Goal: Browse casually

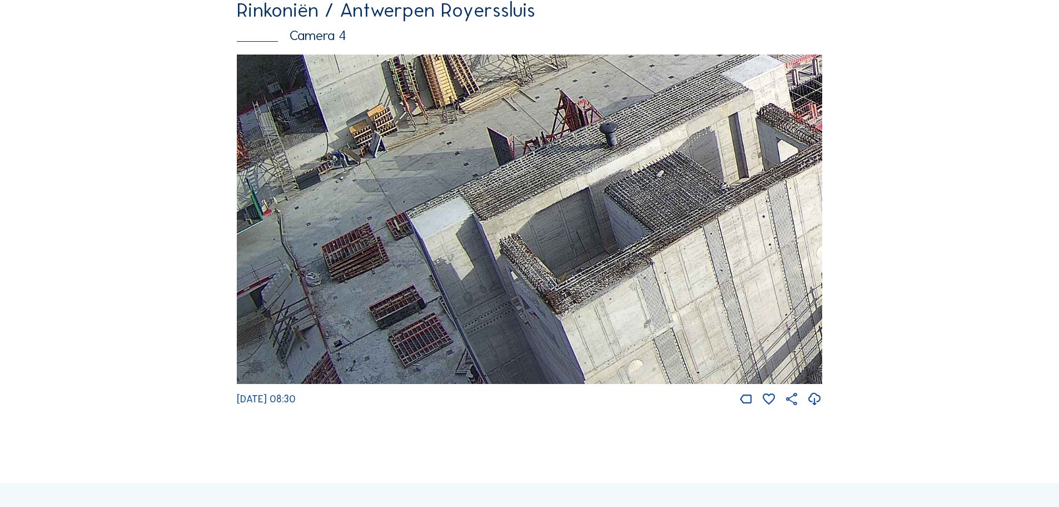
scroll to position [1846, 0]
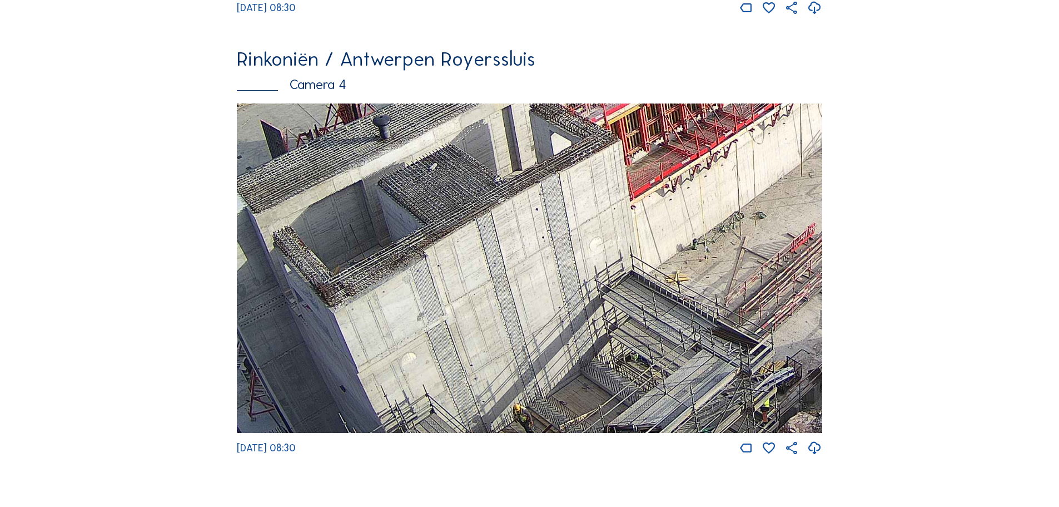
drag, startPoint x: 633, startPoint y: 305, endPoint x: 364, endPoint y: 135, distance: 318.1
click at [364, 135] on img at bounding box center [529, 268] width 585 height 330
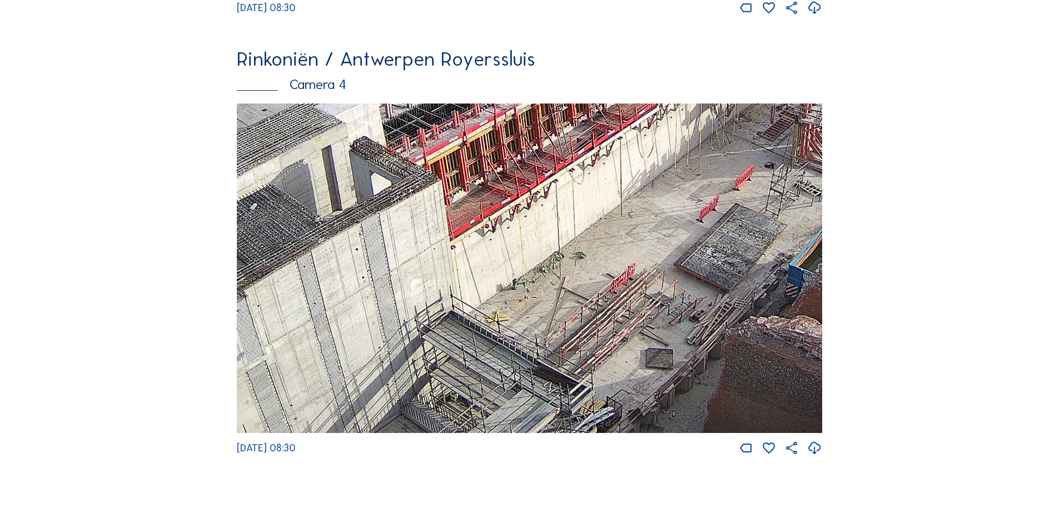
drag, startPoint x: 721, startPoint y: 297, endPoint x: 664, endPoint y: 229, distance: 88.8
click at [664, 229] on img at bounding box center [529, 268] width 585 height 330
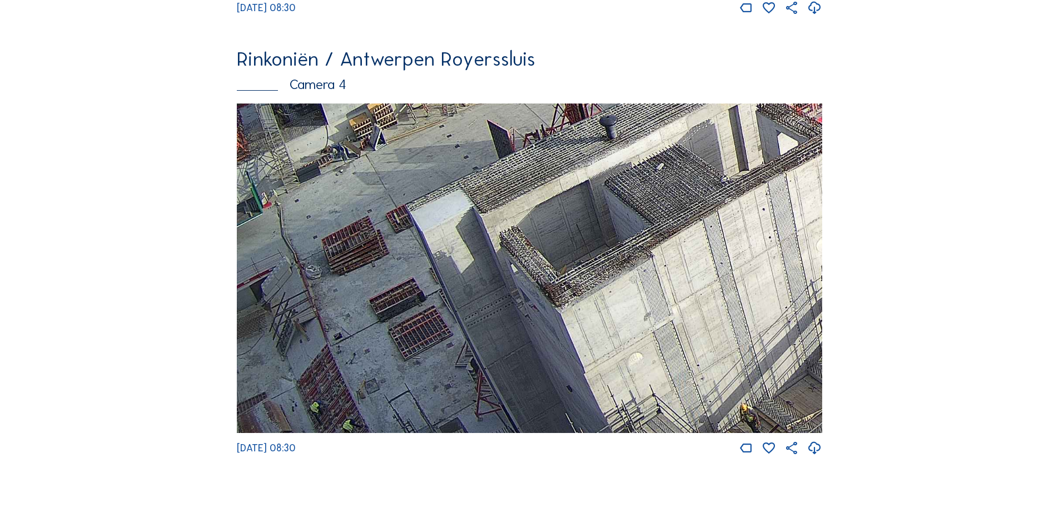
drag, startPoint x: 480, startPoint y: 370, endPoint x: 955, endPoint y: 247, distance: 491.0
drag, startPoint x: 474, startPoint y: 292, endPoint x: 634, endPoint y: 162, distance: 206.3
click at [628, 164] on img at bounding box center [529, 268] width 585 height 330
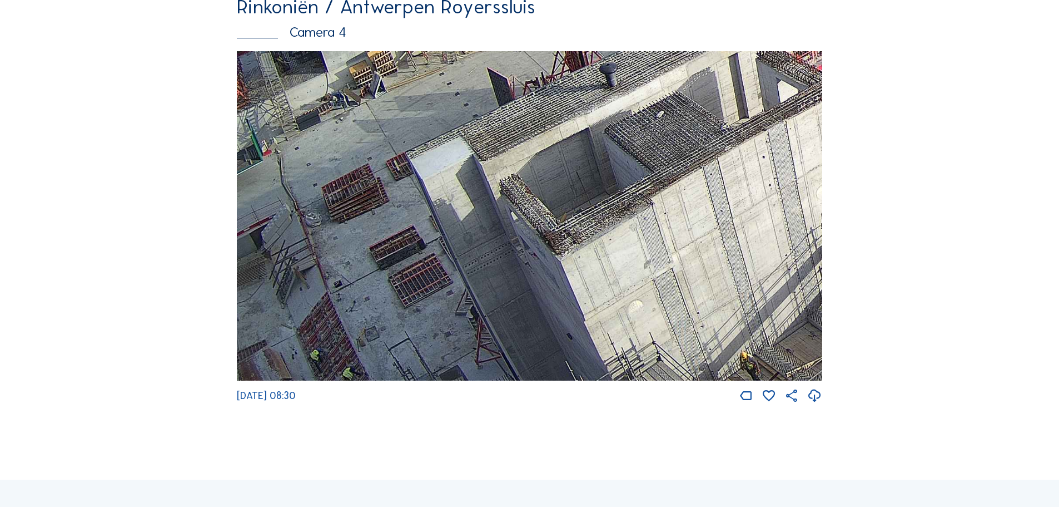
scroll to position [1957, 0]
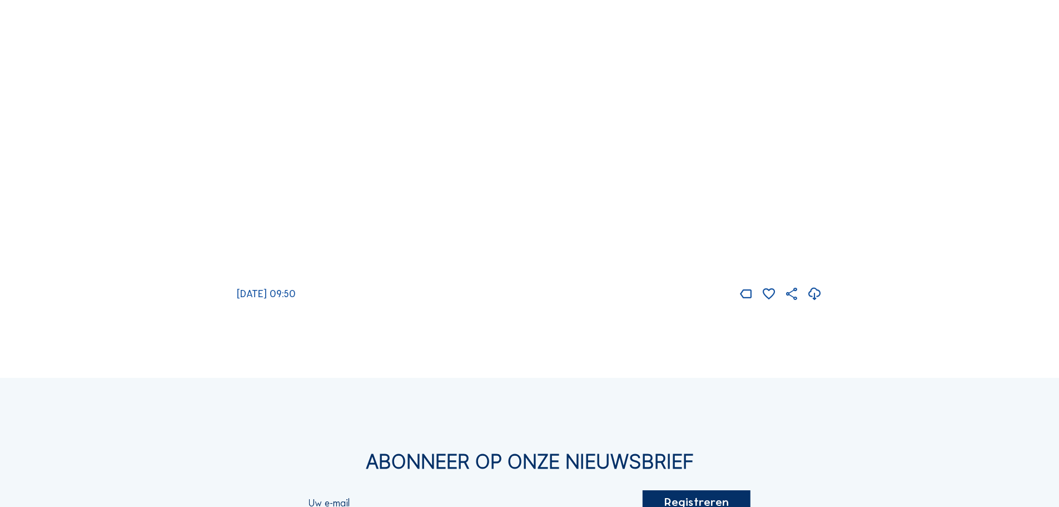
scroll to position [2002, 0]
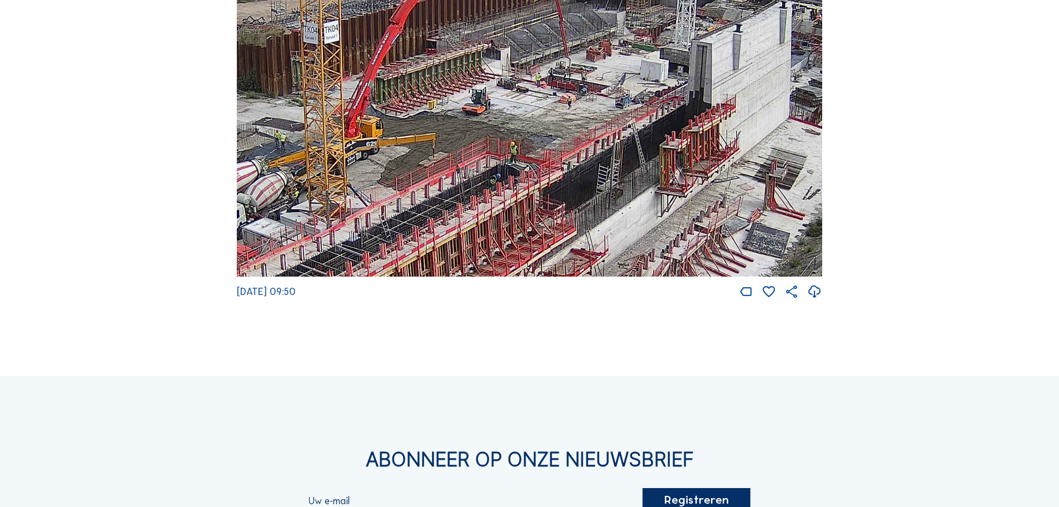
drag, startPoint x: 463, startPoint y: 201, endPoint x: 459, endPoint y: 207, distance: 7.0
click at [459, 207] on img at bounding box center [529, 112] width 585 height 330
drag, startPoint x: 431, startPoint y: 231, endPoint x: 840, endPoint y: -1, distance: 469.9
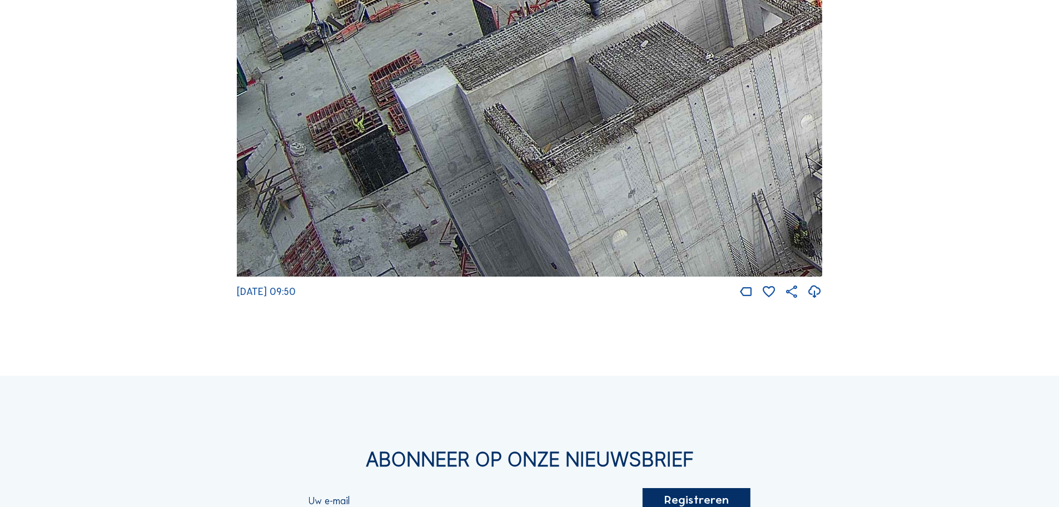
drag, startPoint x: 399, startPoint y: 215, endPoint x: 664, endPoint y: 5, distance: 338.4
click at [664, 5] on img at bounding box center [529, 112] width 585 height 330
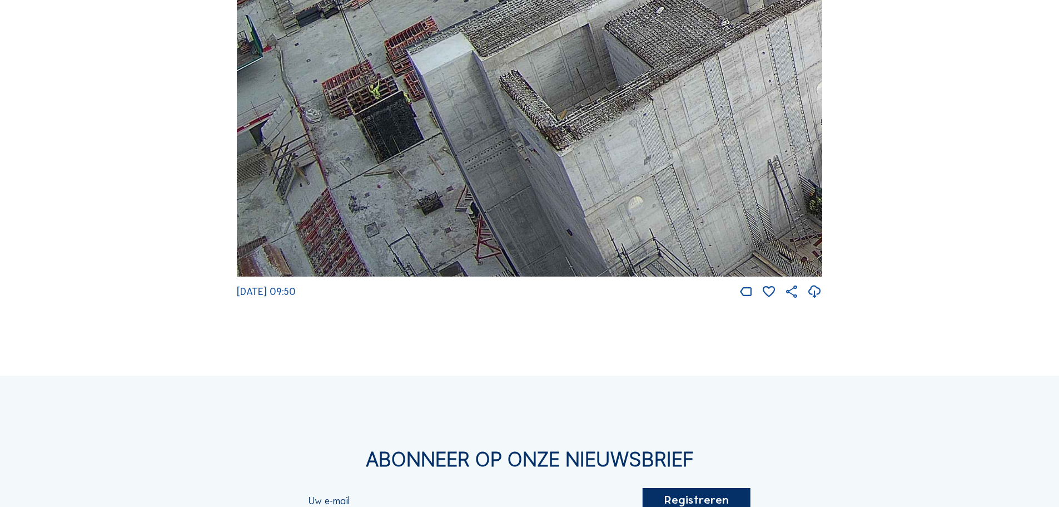
drag, startPoint x: 352, startPoint y: 171, endPoint x: 415, endPoint y: 44, distance: 142.0
click at [415, 44] on img at bounding box center [529, 112] width 585 height 330
